Goal: Find contact information: Obtain details needed to contact an individual or organization

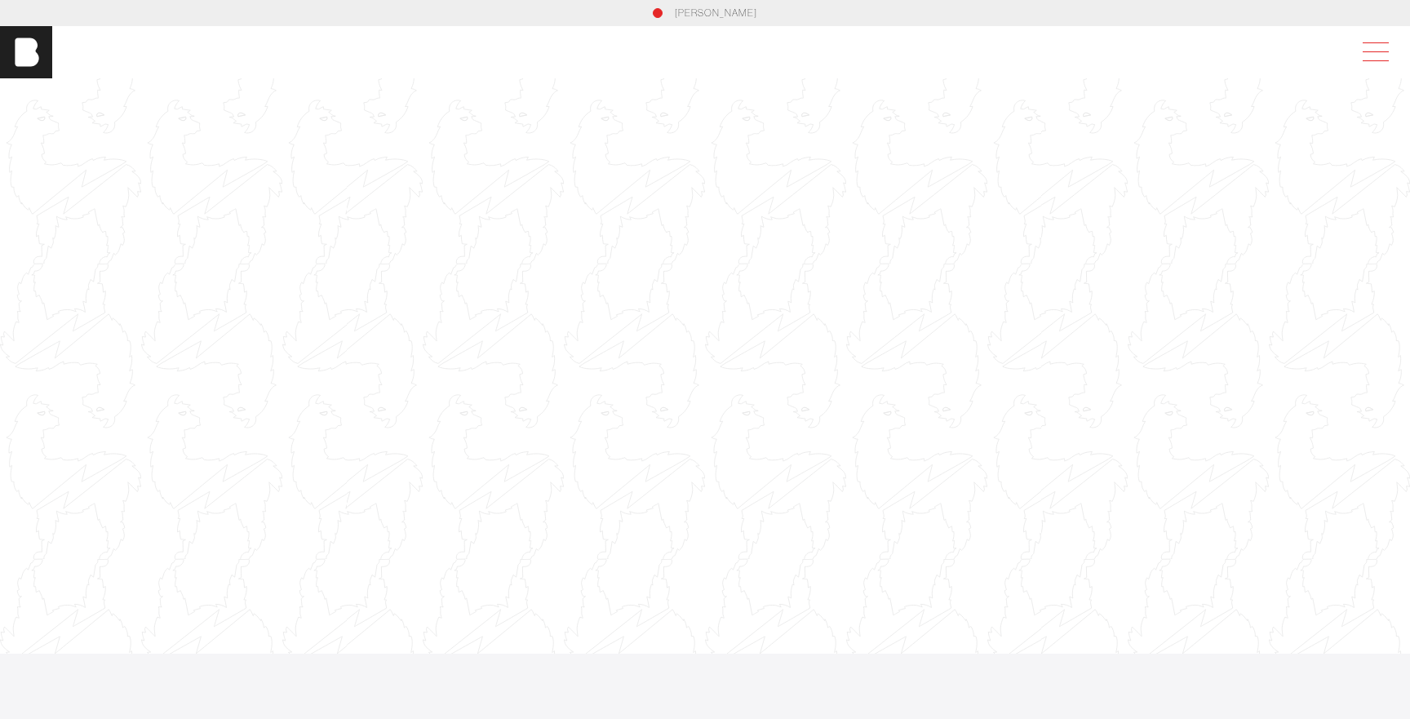
click at [1367, 56] on span at bounding box center [1372, 52] width 38 height 29
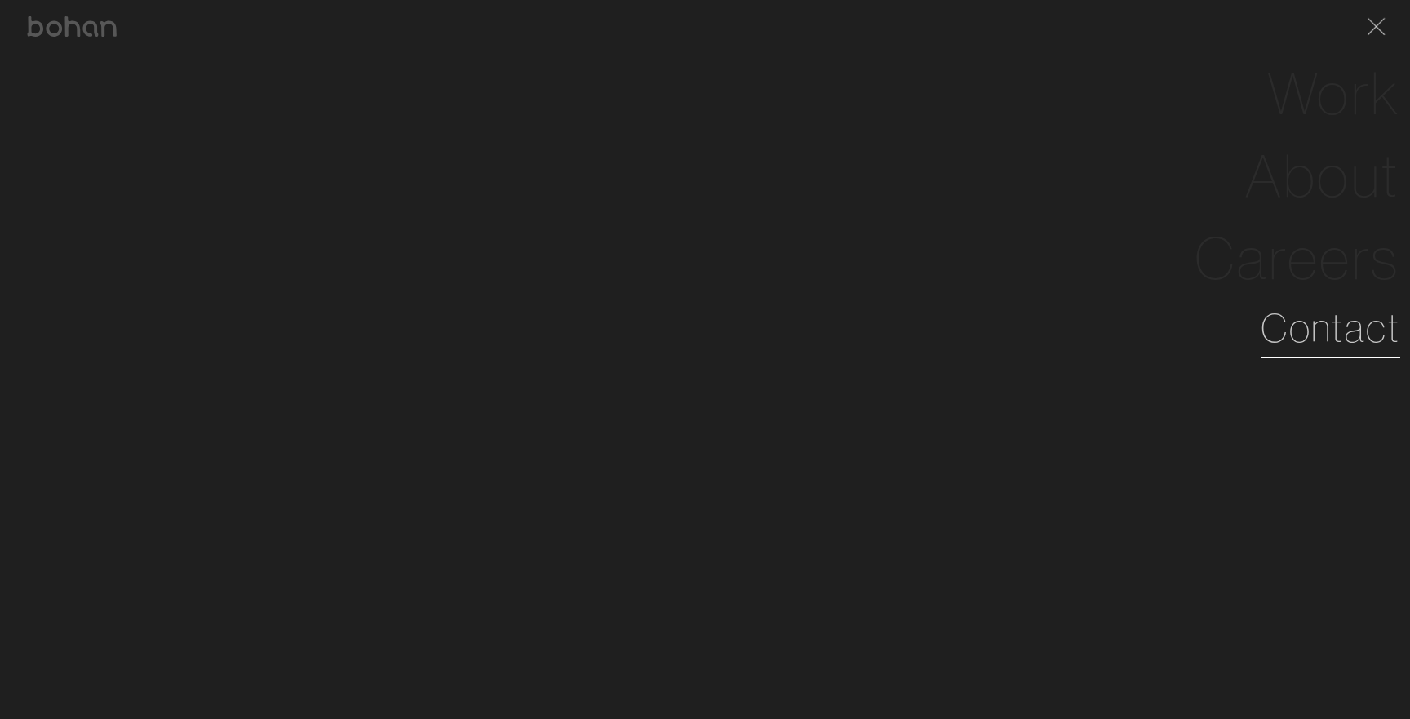
click at [1294, 313] on link "Contact" at bounding box center [1330, 328] width 140 height 59
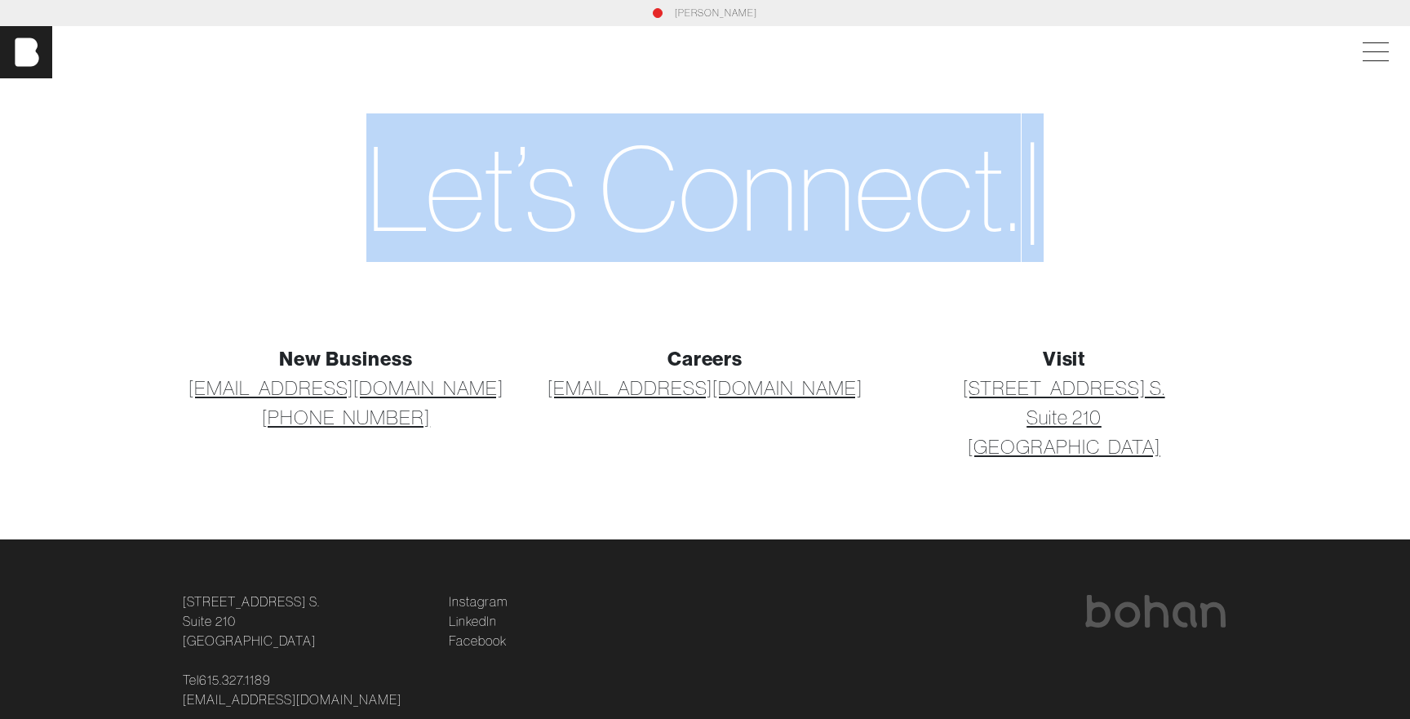
drag, startPoint x: 250, startPoint y: 184, endPoint x: 1178, endPoint y: 220, distance: 928.3
click at [1178, 220] on h1 "Let’s C o n n e c t . |" at bounding box center [704, 187] width 1057 height 141
click at [747, 227] on span "C o n n e c t ." at bounding box center [810, 187] width 422 height 148
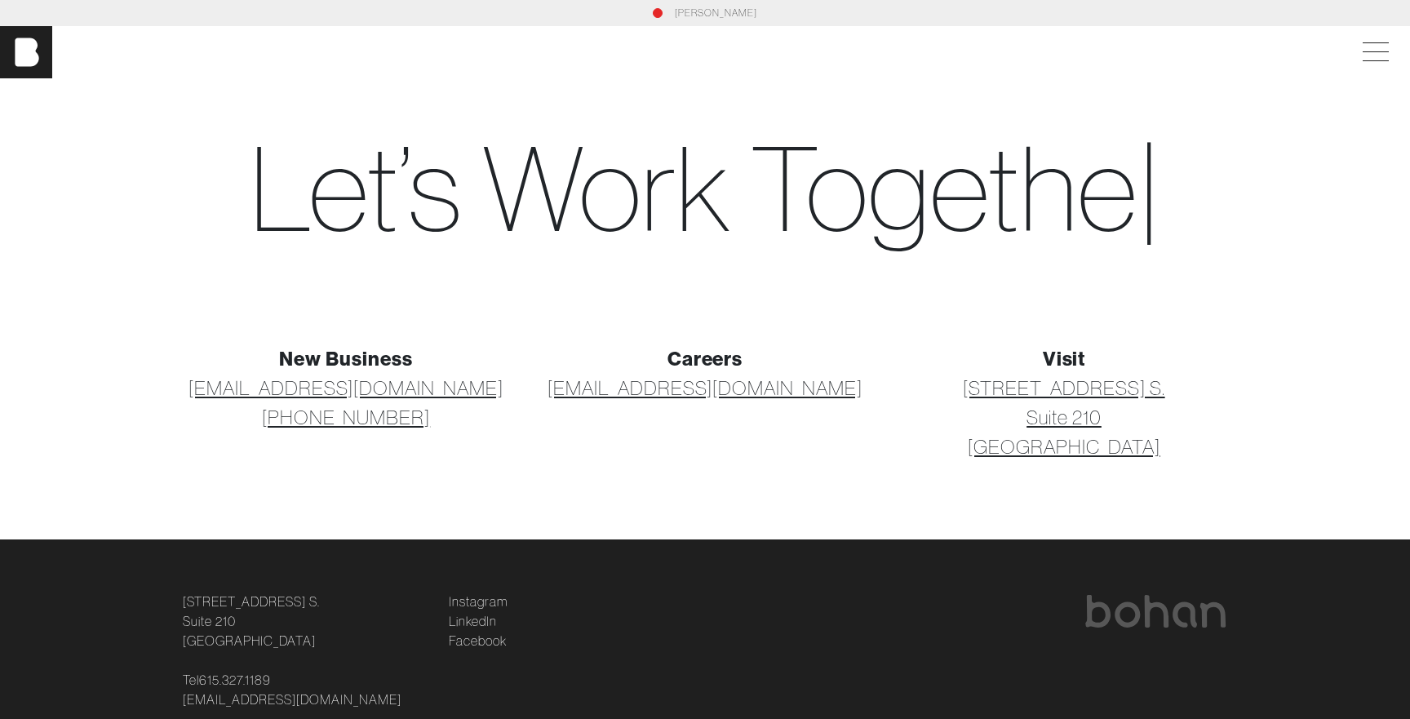
click at [383, 188] on span "Let’s" at bounding box center [356, 187] width 212 height 148
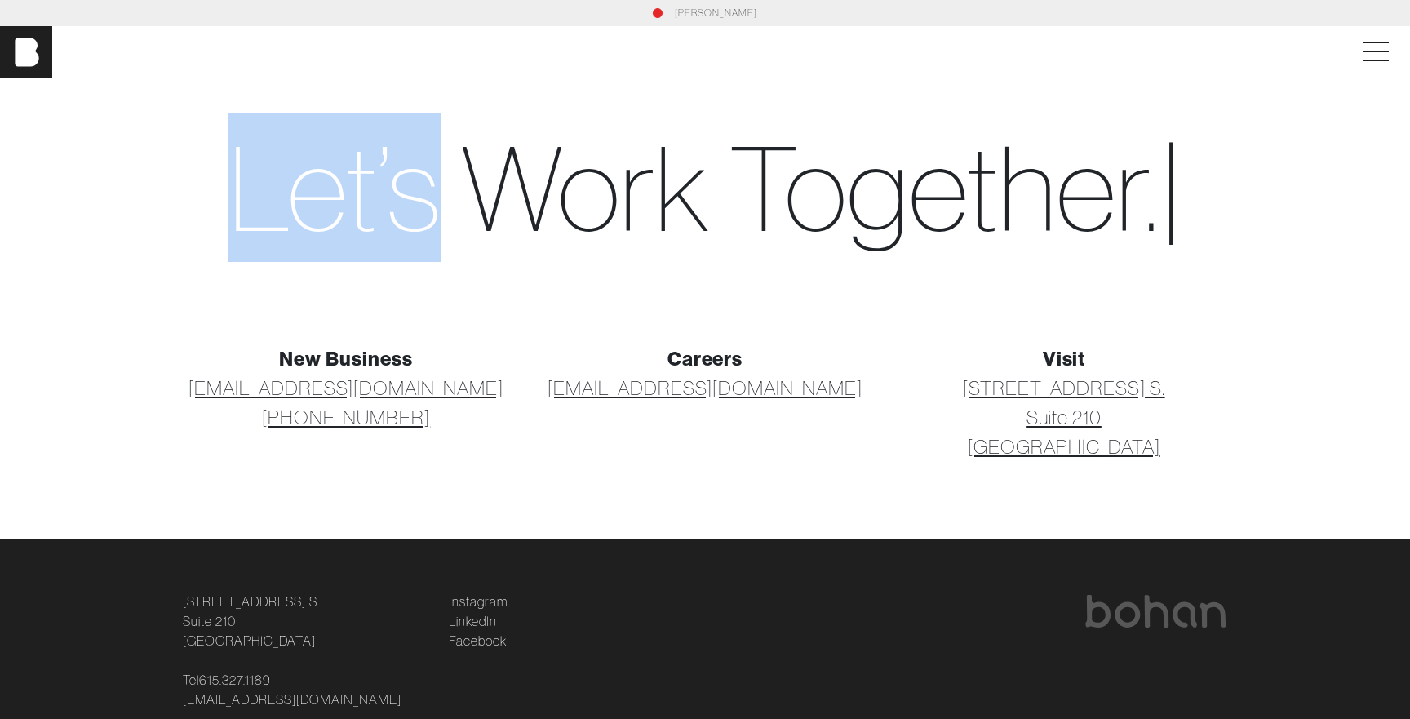
click at [383, 188] on span "Let’s" at bounding box center [334, 187] width 212 height 148
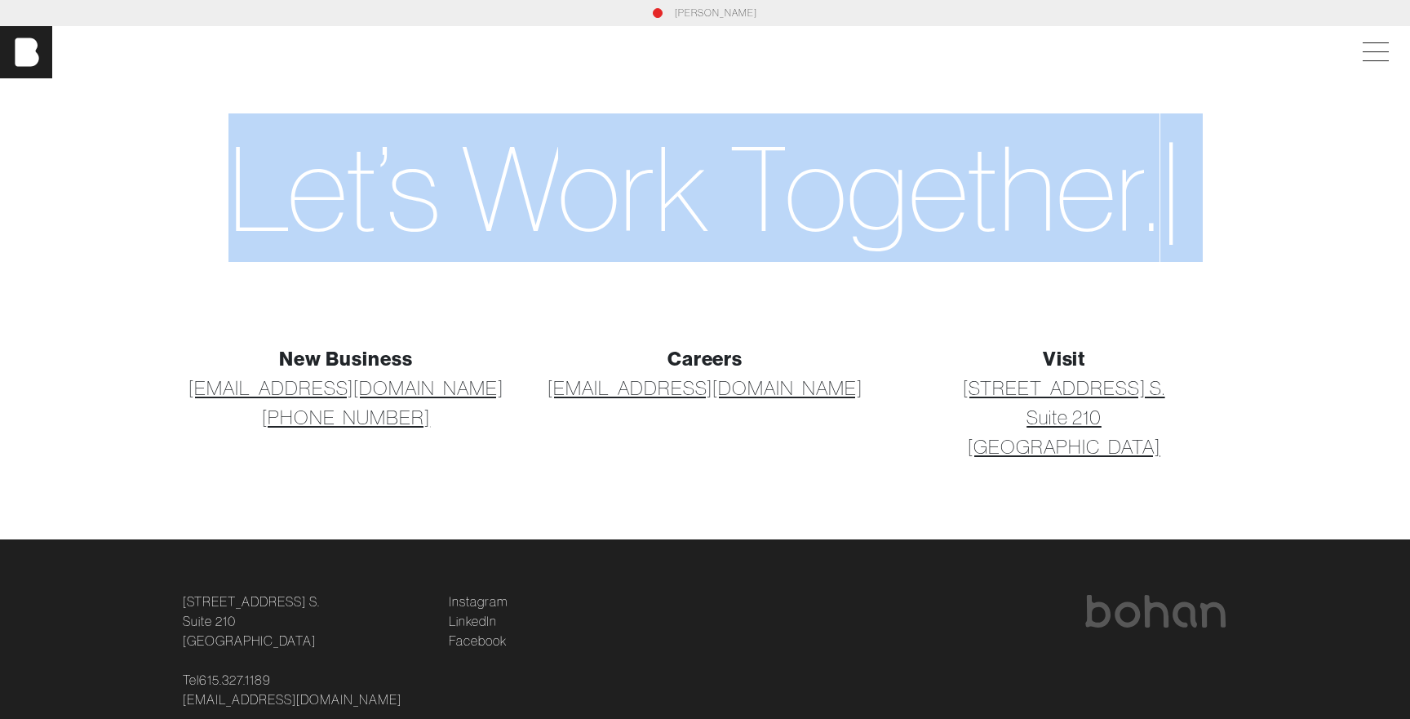
click at [383, 188] on span "Let’s" at bounding box center [334, 187] width 212 height 148
copy h1 "Let’s W o r k T o g e t h e r . |"
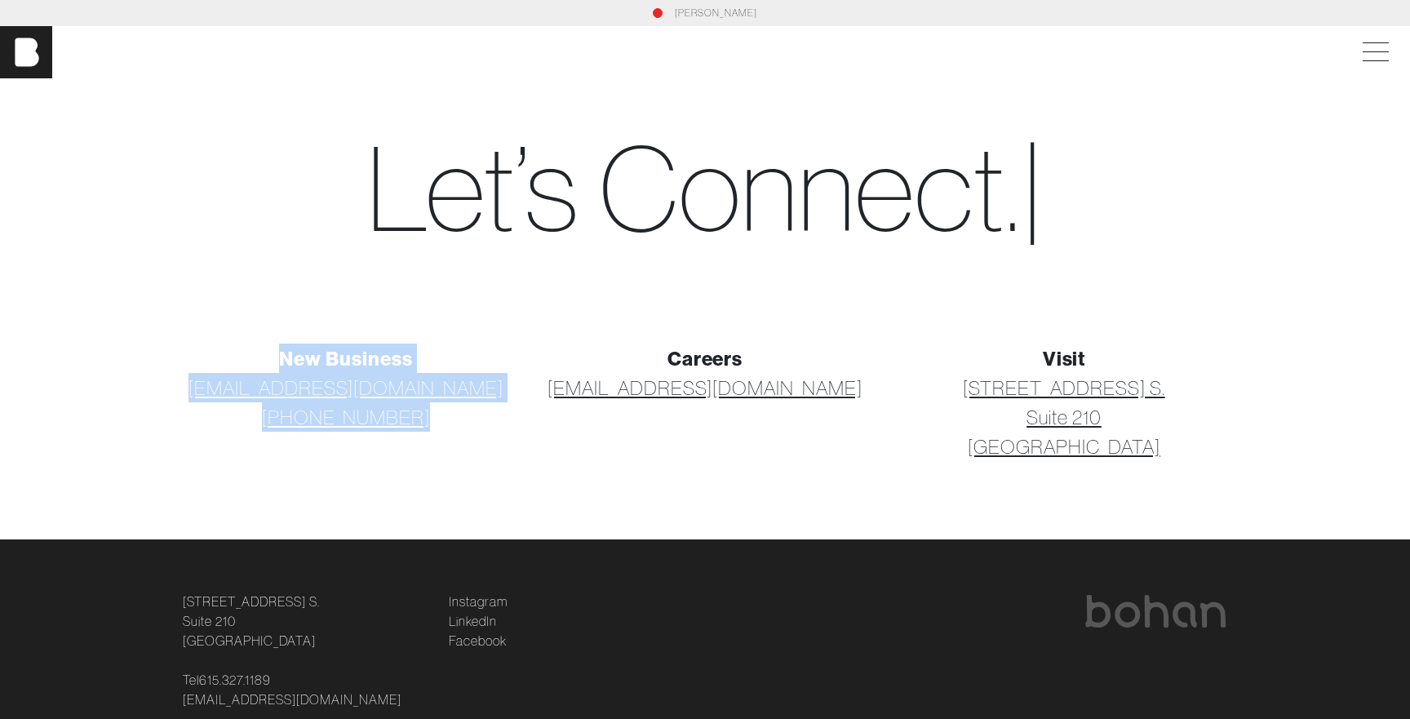
drag, startPoint x: 279, startPoint y: 355, endPoint x: 449, endPoint y: 435, distance: 187.6
click at [449, 435] on div "New Business hello@bohanideas.com +1 615 327 1189" at bounding box center [345, 401] width 359 height 117
copy div "New Business hello@bohanideas.com +1 615 327 1189"
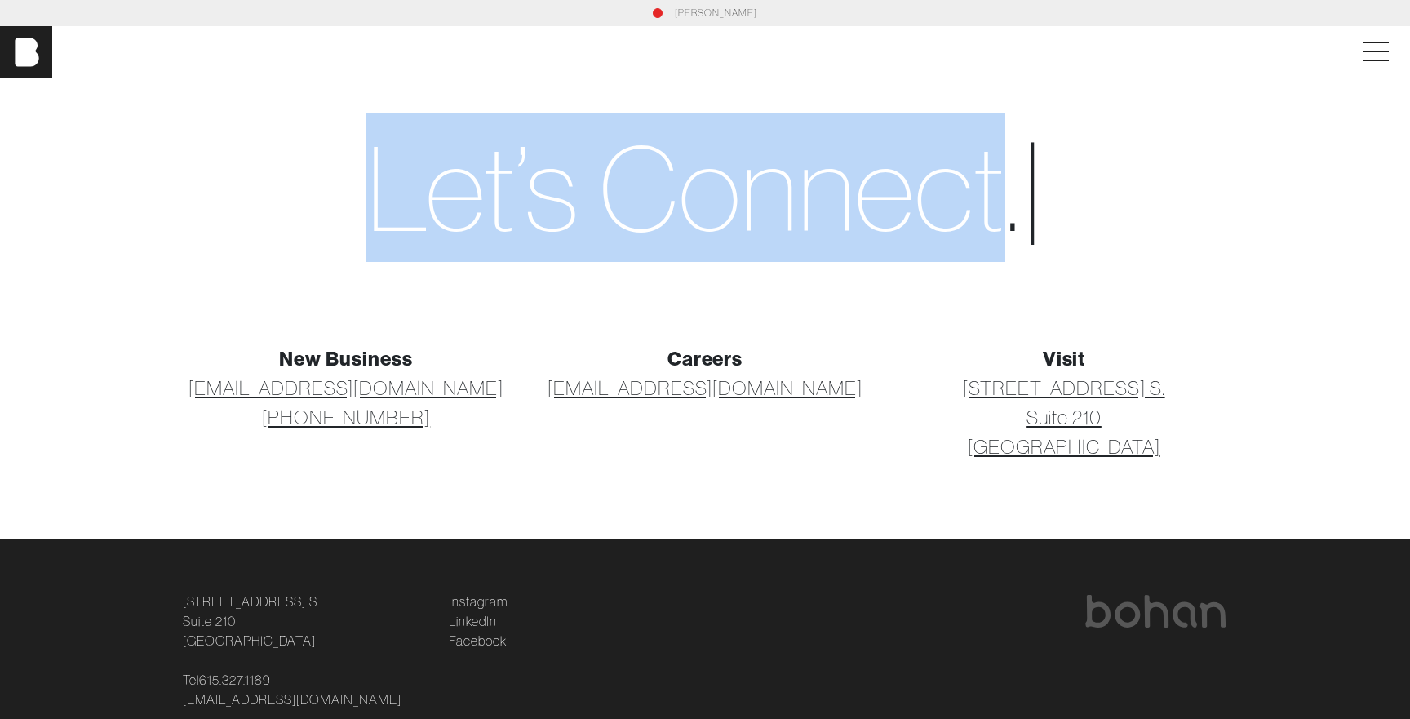
drag, startPoint x: 372, startPoint y: 193, endPoint x: 995, endPoint y: 195, distance: 622.5
click at [1010, 190] on h1 "Let’s C o n n e c t . |" at bounding box center [704, 187] width 1057 height 141
copy h1 "Let’s C o n n e c t"
